Goal: Task Accomplishment & Management: Manage account settings

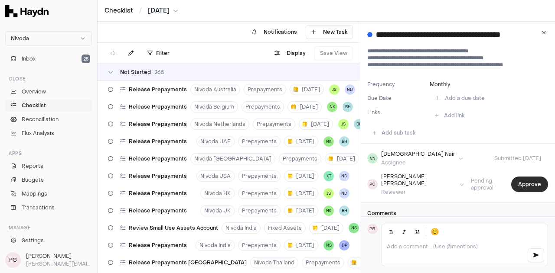
click at [519, 179] on button "Approve" at bounding box center [529, 185] width 37 height 16
click at [517, 186] on button "Approve" at bounding box center [529, 185] width 37 height 16
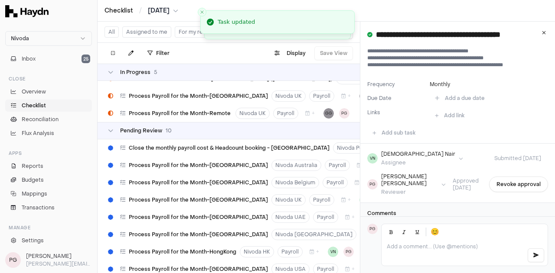
scroll to position [4753, 0]
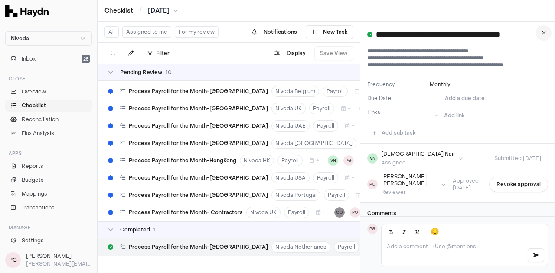
click at [544, 34] on icon at bounding box center [544, 32] width 4 height 5
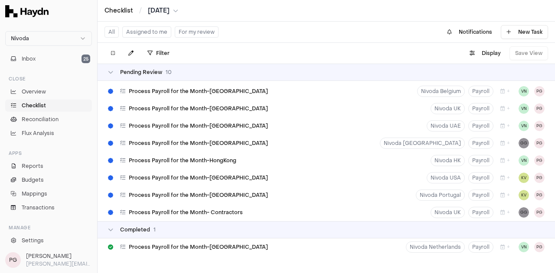
scroll to position [4747, 0]
click at [211, 32] on button "For my review" at bounding box center [197, 31] width 44 height 11
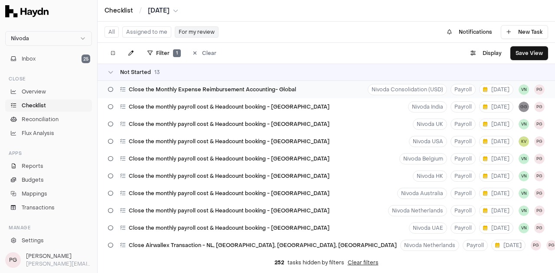
click at [220, 92] on span "Close the Monthly Expense Reimbursement Accounting- Global" at bounding box center [212, 89] width 167 height 7
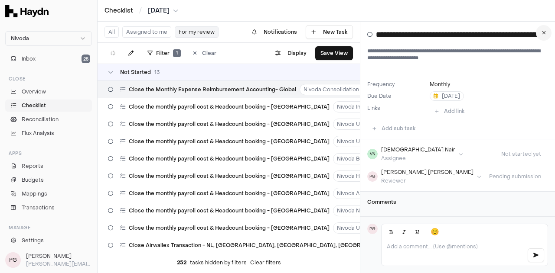
click at [545, 31] on icon at bounding box center [544, 32] width 4 height 5
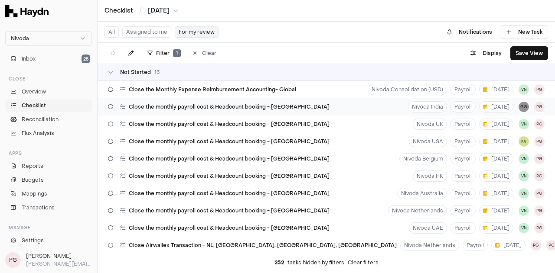
click at [275, 112] on div "Close the monthly payroll cost & Headcount booking - [GEOGRAPHIC_DATA]" at bounding box center [218, 107] width 228 height 16
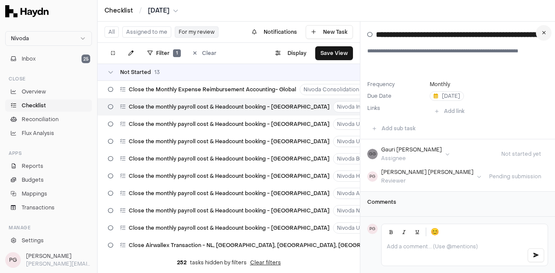
click at [541, 36] on button at bounding box center [543, 33] width 16 height 16
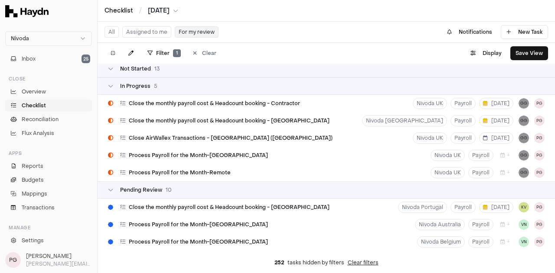
scroll to position [229, 0]
click at [277, 105] on span "Close the monthly payroll cost & Headcount booking - Contractor" at bounding box center [214, 103] width 171 height 7
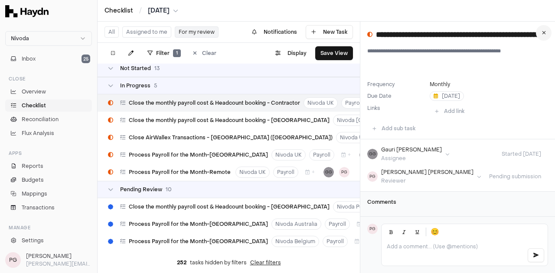
click at [544, 31] on icon at bounding box center [544, 32] width 4 height 5
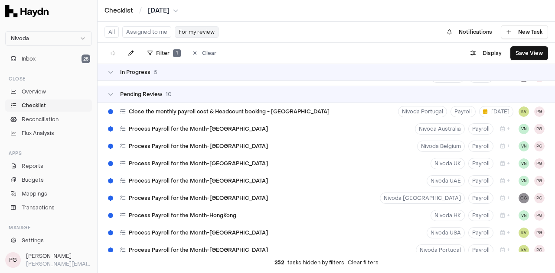
scroll to position [332, 0]
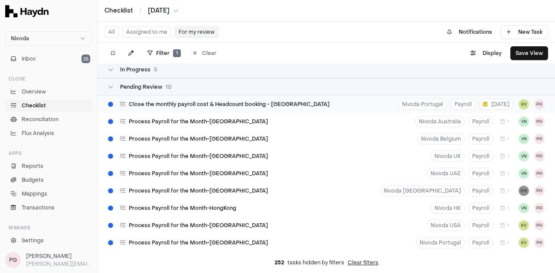
click at [258, 105] on span "Close the monthly payroll cost & Headcount booking - [GEOGRAPHIC_DATA]" at bounding box center [229, 104] width 201 height 7
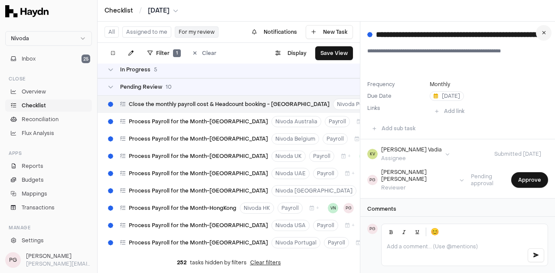
click at [541, 32] on button at bounding box center [543, 33] width 16 height 16
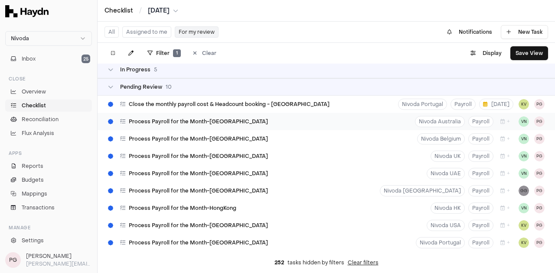
click at [256, 126] on div "Process Payroll for the Month-[GEOGRAPHIC_DATA] [GEOGRAPHIC_DATA] Australia Pay…" at bounding box center [325, 121] width 457 height 17
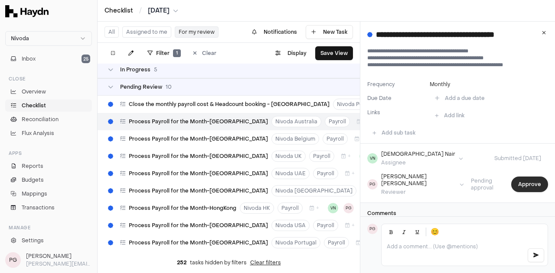
click at [535, 185] on button "Approve" at bounding box center [529, 185] width 37 height 16
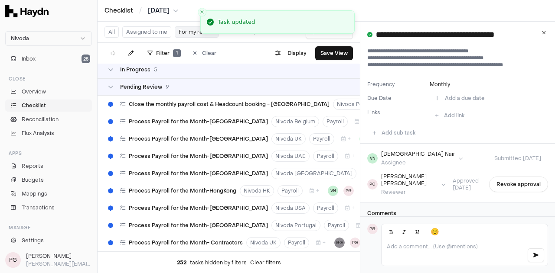
scroll to position [407, 0]
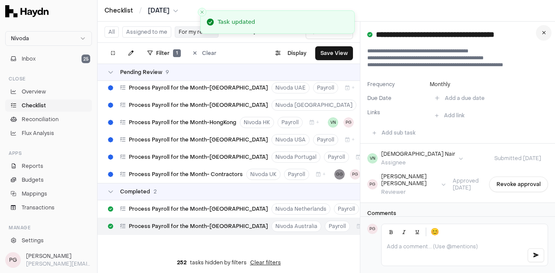
click at [543, 35] on icon at bounding box center [544, 32] width 4 height 5
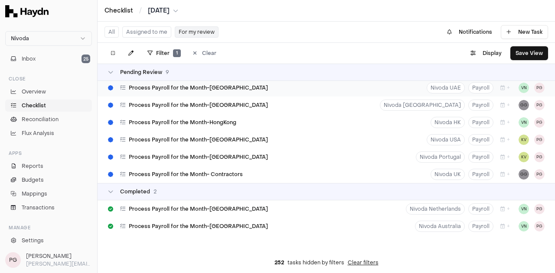
click at [266, 94] on div "Process Payroll for the Month-[GEOGRAPHIC_DATA] Nivoda UAE Payroll + VN PG" at bounding box center [325, 87] width 457 height 17
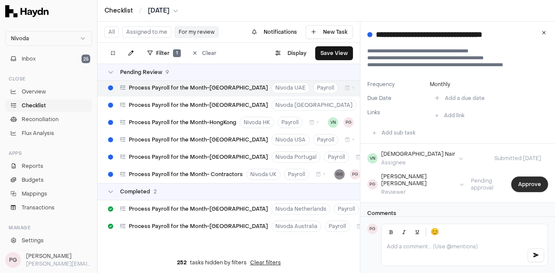
click at [519, 184] on button "Approve" at bounding box center [529, 185] width 37 height 16
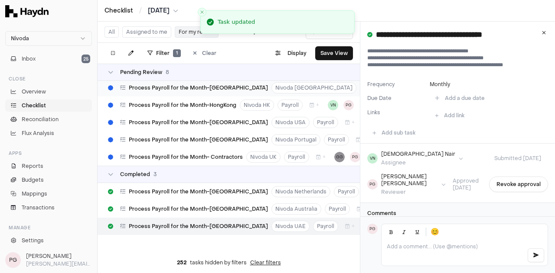
click at [207, 90] on span "Process Payroll for the Month-[GEOGRAPHIC_DATA]" at bounding box center [198, 87] width 139 height 7
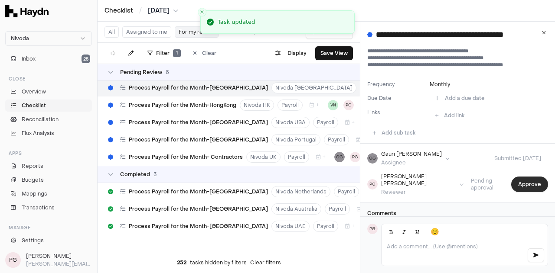
click at [522, 178] on button "Approve" at bounding box center [529, 185] width 37 height 16
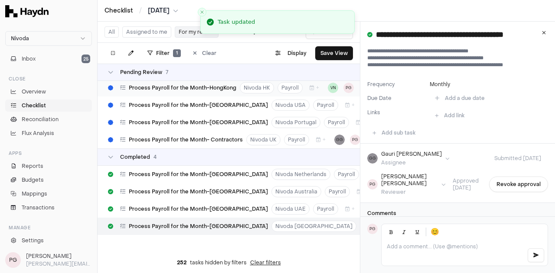
click at [213, 89] on span "Process Payroll for the Month-HongKong" at bounding box center [182, 87] width 107 height 7
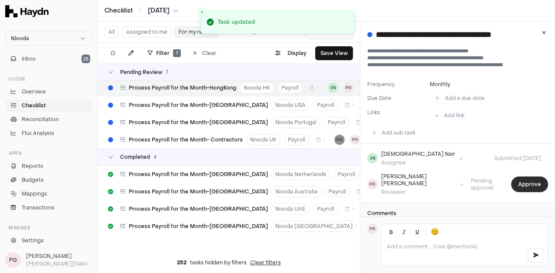
click at [529, 182] on button "Approve" at bounding box center [529, 185] width 37 height 16
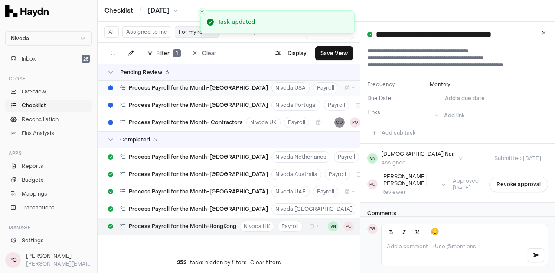
click at [206, 91] on div "Process Payroll for the Month-[GEOGRAPHIC_DATA]" at bounding box center [187, 88] width 167 height 16
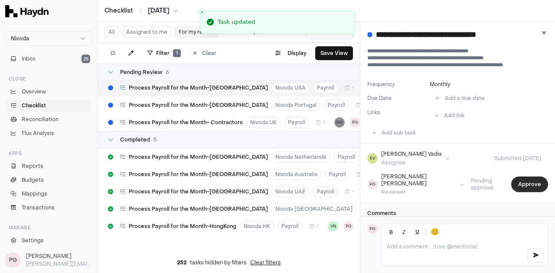
click at [533, 178] on button "Approve" at bounding box center [529, 185] width 37 height 16
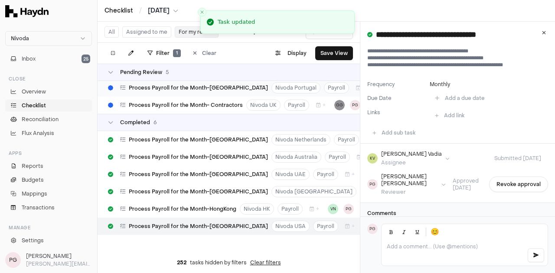
click at [167, 91] on span "Process Payroll for the Month-[GEOGRAPHIC_DATA]" at bounding box center [198, 87] width 139 height 7
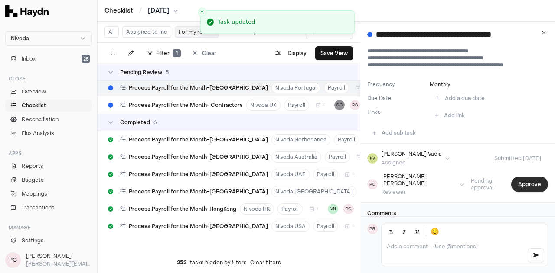
click at [517, 182] on button "Approve" at bounding box center [529, 185] width 37 height 16
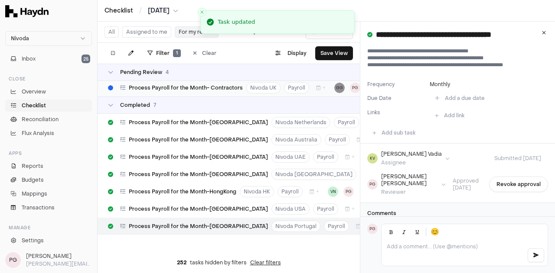
click at [210, 91] on span "Process Payroll for the Month- Contractors" at bounding box center [186, 87] width 114 height 7
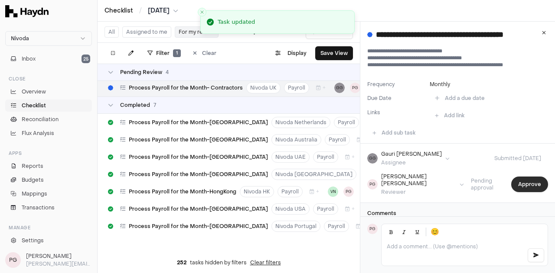
click at [536, 182] on button "Approve" at bounding box center [529, 185] width 37 height 16
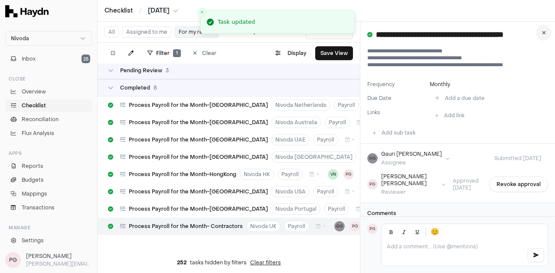
click at [544, 32] on icon at bounding box center [544, 32] width 4 height 5
